Goal: Task Accomplishment & Management: Manage account settings

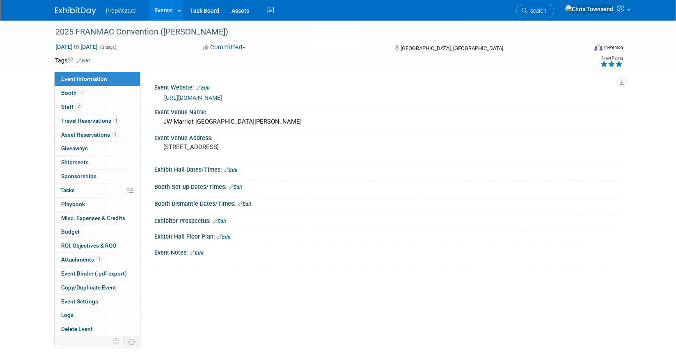
click at [162, 6] on link "Events" at bounding box center [163, 10] width 30 height 21
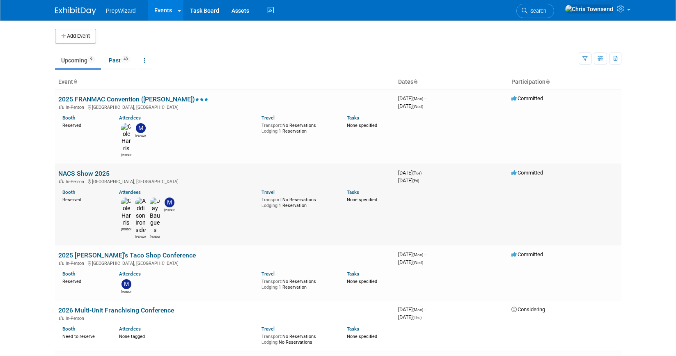
click at [107, 169] on link "NACS Show 2025" at bounding box center [83, 173] width 51 height 8
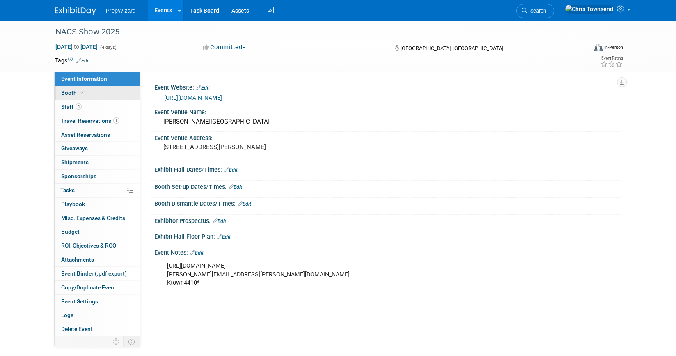
click at [102, 98] on link "Booth" at bounding box center [97, 93] width 85 height 14
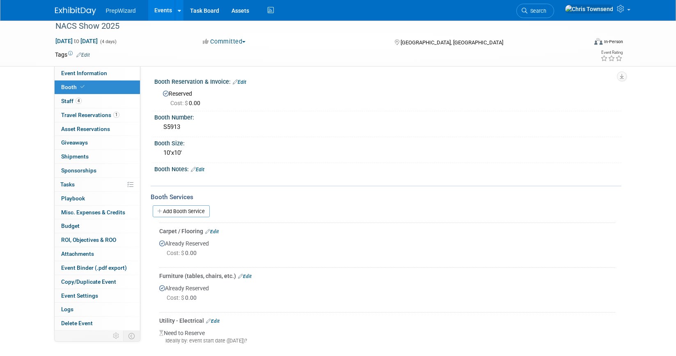
click at [154, 12] on link "Events" at bounding box center [163, 10] width 30 height 21
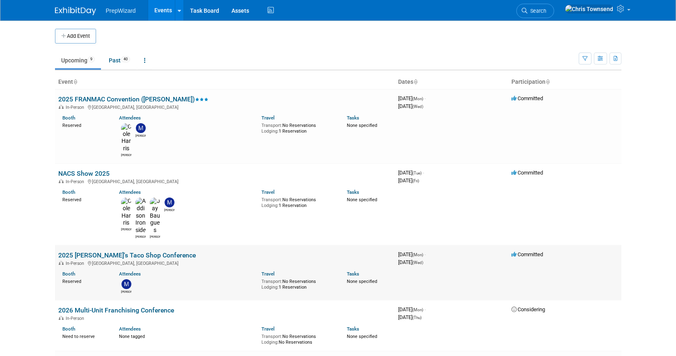
click at [137, 251] on link "2025 [PERSON_NAME]'s Taco Shop Conference" at bounding box center [126, 255] width 137 height 8
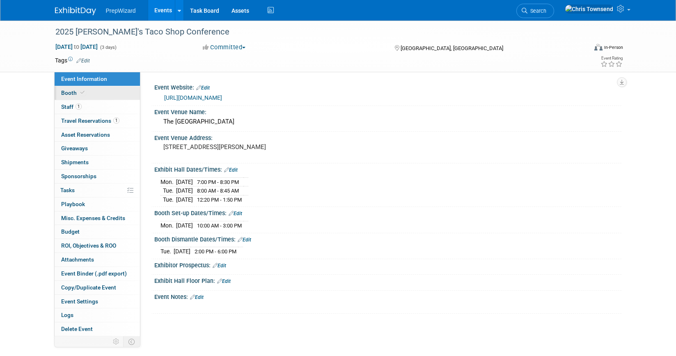
click at [80, 93] on icon at bounding box center [82, 92] width 4 height 5
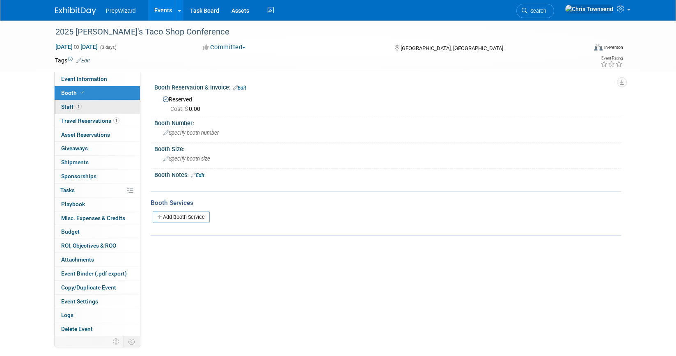
click at [73, 105] on span "Staff 1" at bounding box center [71, 106] width 21 height 7
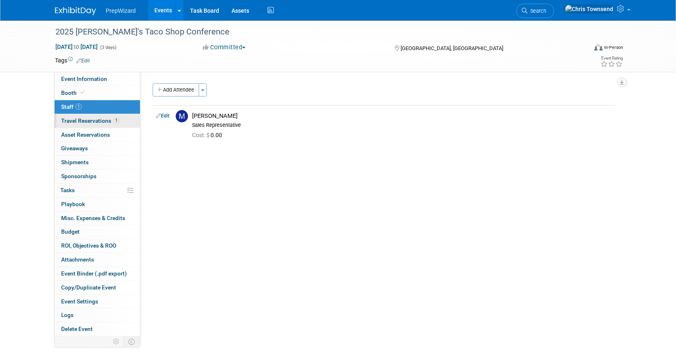
click at [94, 121] on span "Travel Reservations 1" at bounding box center [90, 120] width 58 height 7
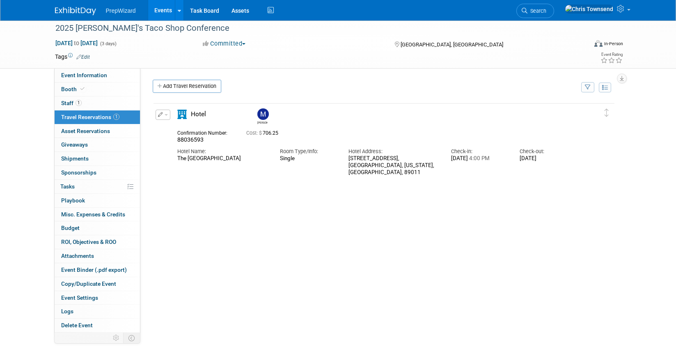
drag, startPoint x: 177, startPoint y: 160, endPoint x: 260, endPoint y: 165, distance: 83.4
click at [260, 162] on div "The [GEOGRAPHIC_DATA]" at bounding box center [222, 158] width 90 height 7
copy div "The [GEOGRAPHIC_DATA]"
click at [75, 94] on link "Booth" at bounding box center [97, 90] width 85 height 14
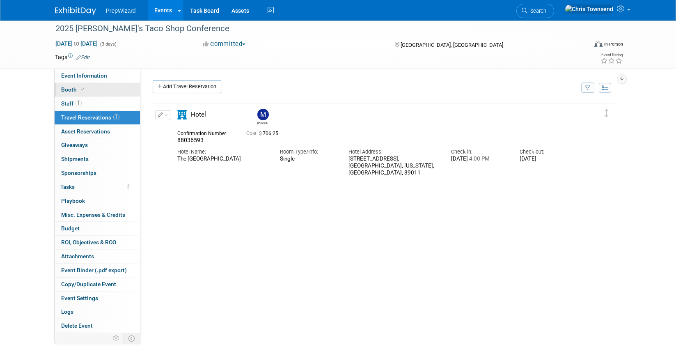
scroll to position [0, 0]
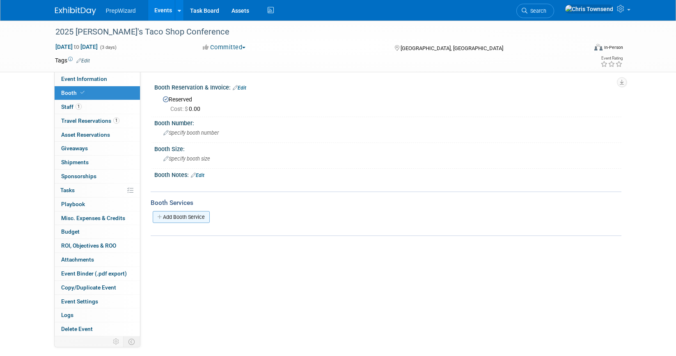
click at [180, 216] on link "Add Booth Service" at bounding box center [181, 217] width 57 height 12
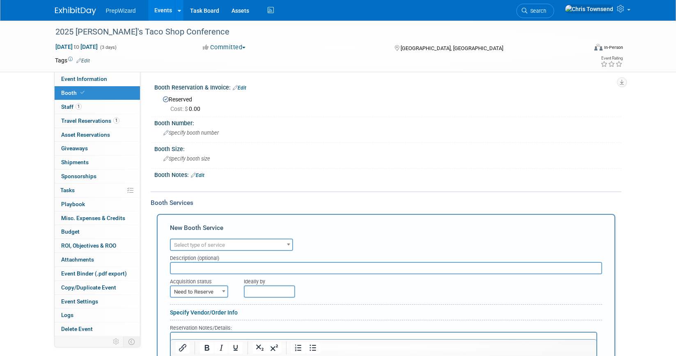
click at [199, 245] on span "Select type of service" at bounding box center [199, 245] width 51 height 6
type input "electr"
select select "8"
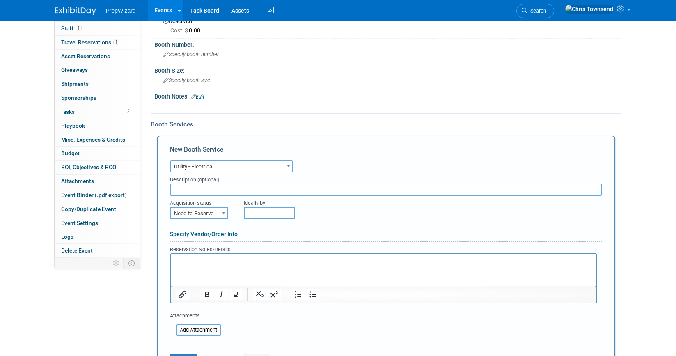
scroll to position [93, 0]
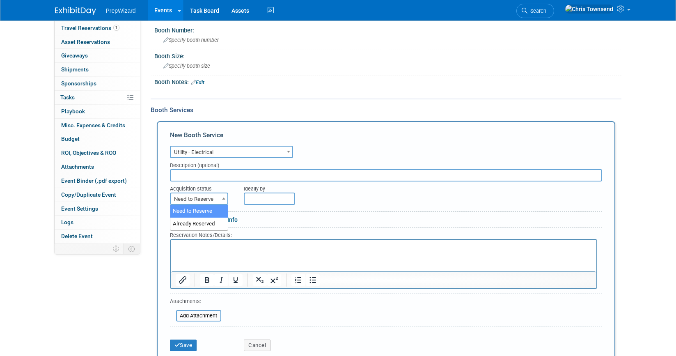
click at [210, 199] on span "Need to Reserve" at bounding box center [199, 198] width 57 height 11
select select "2"
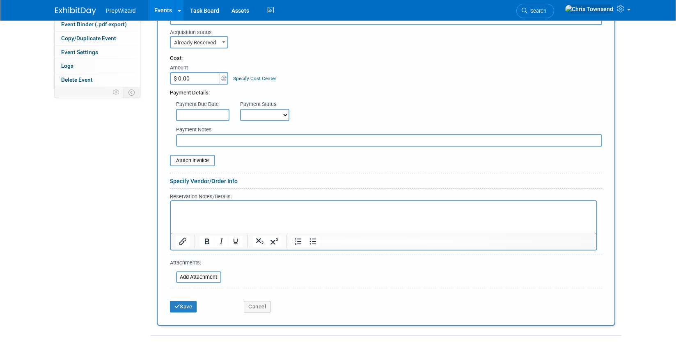
scroll to position [250, 0]
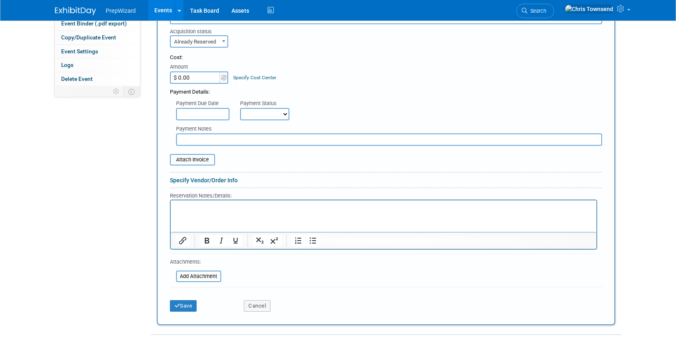
click at [192, 77] on input "$ 0.00" at bounding box center [195, 77] width 51 height 12
type input "$ 529.40"
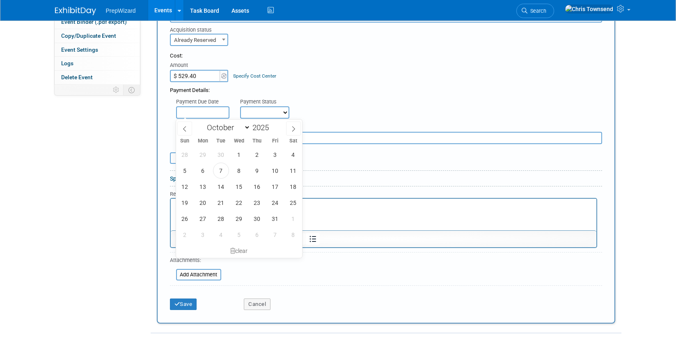
click at [197, 112] on input "text" at bounding box center [202, 112] width 53 height 12
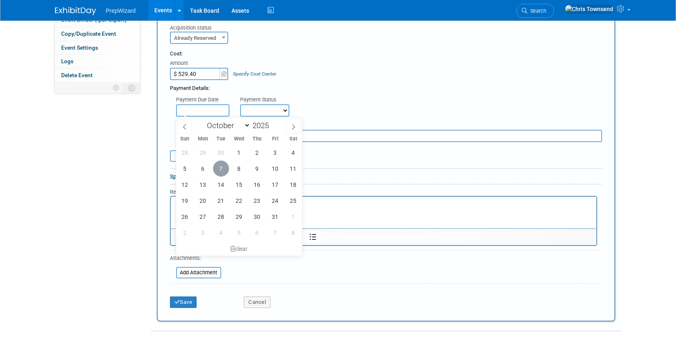
click at [219, 169] on span "7" at bounding box center [221, 168] width 16 height 16
type input "[DATE]"
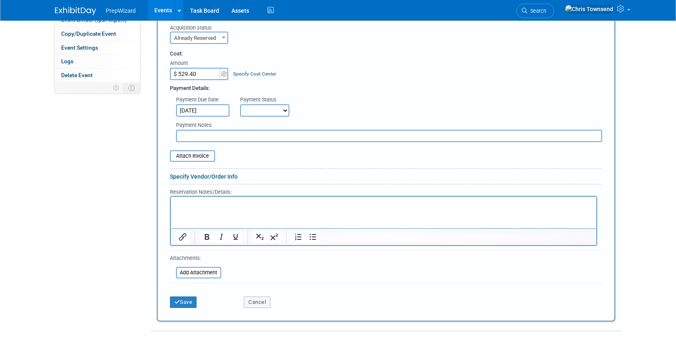
click at [278, 107] on select "Not Paid Yet Partially Paid Paid in Full" at bounding box center [264, 110] width 49 height 12
select select "1"
click at [240, 104] on select "Not Paid Yet Partially Paid Paid in Full" at bounding box center [264, 110] width 49 height 12
click at [182, 302] on button "Save" at bounding box center [183, 301] width 27 height 11
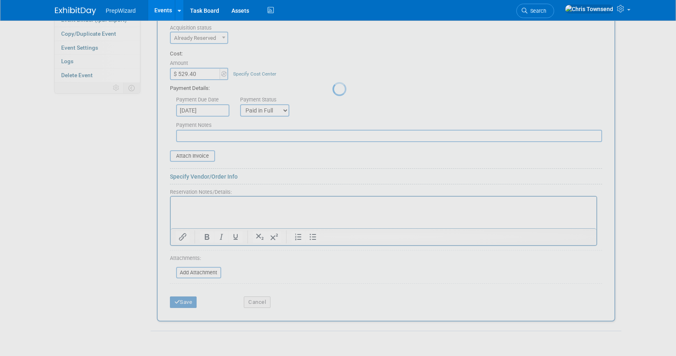
scroll to position [80, 0]
